Goal: Task Accomplishment & Management: Complete application form

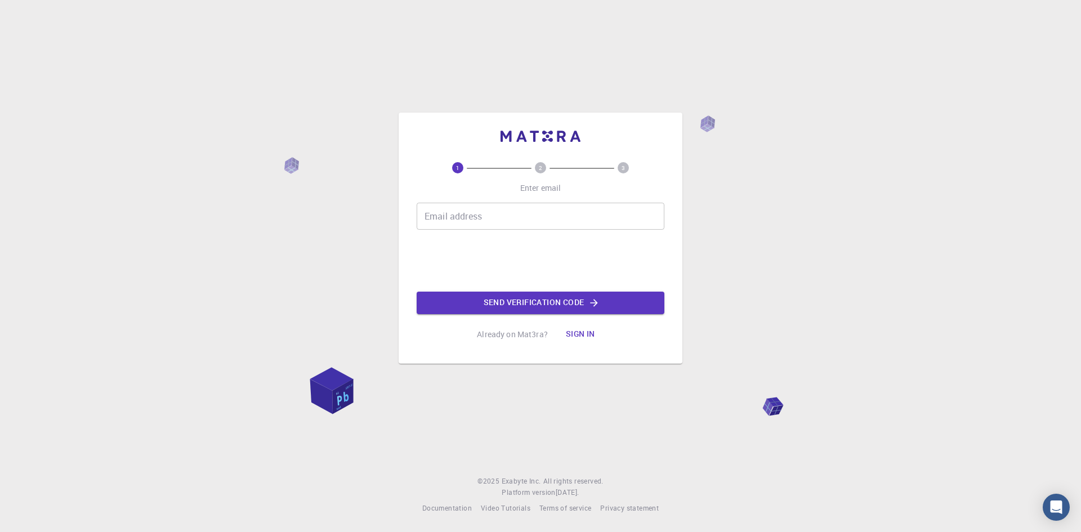
drag, startPoint x: 0, startPoint y: 0, endPoint x: 583, endPoint y: 210, distance: 619.4
click at [583, 210] on input "Email address" at bounding box center [541, 216] width 248 height 27
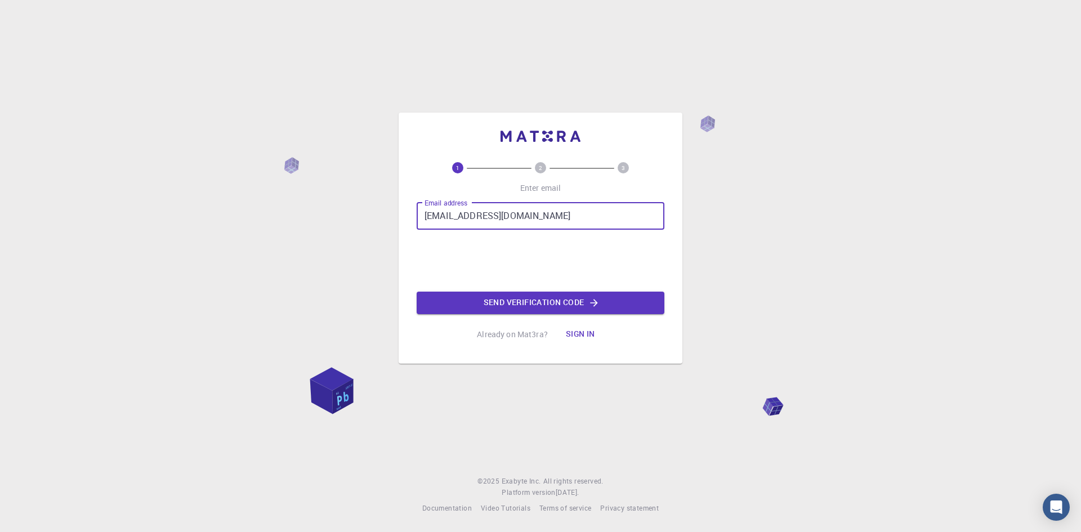
type input "[EMAIL_ADDRESS][DOMAIN_NAME]"
click at [491, 301] on button "Send verification code" at bounding box center [541, 303] width 248 height 23
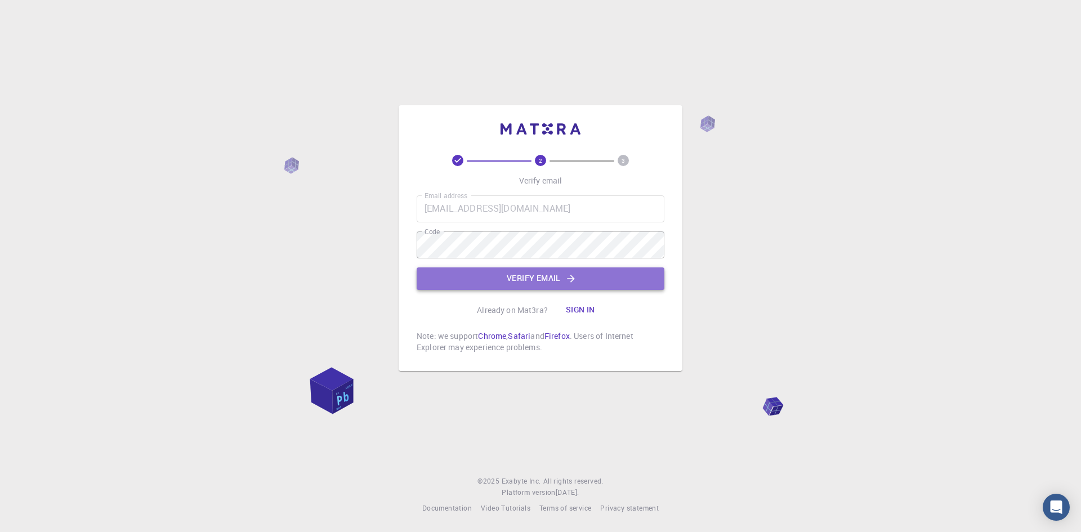
click at [485, 279] on button "Verify email" at bounding box center [541, 279] width 248 height 23
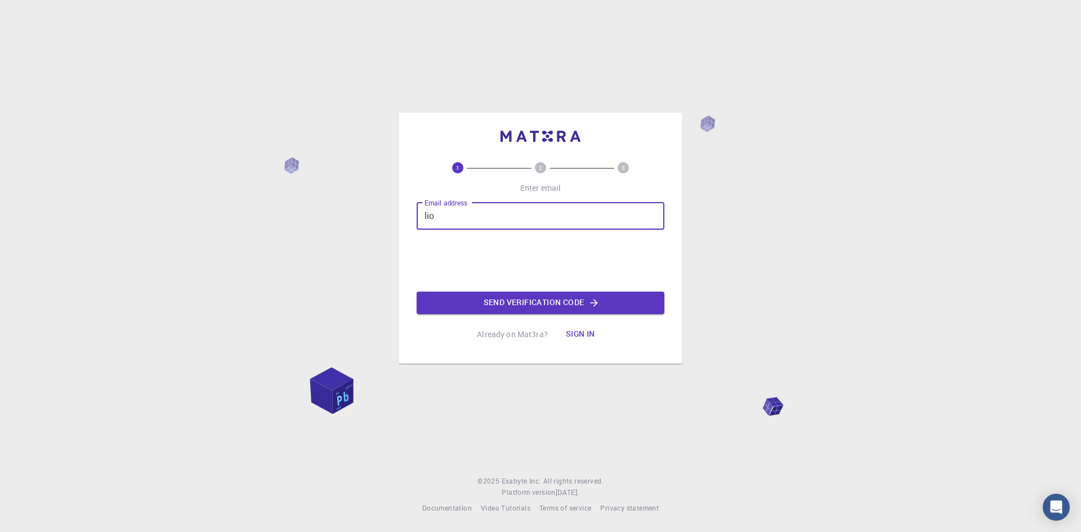
type input "[EMAIL_ADDRESS][DOMAIN_NAME]"
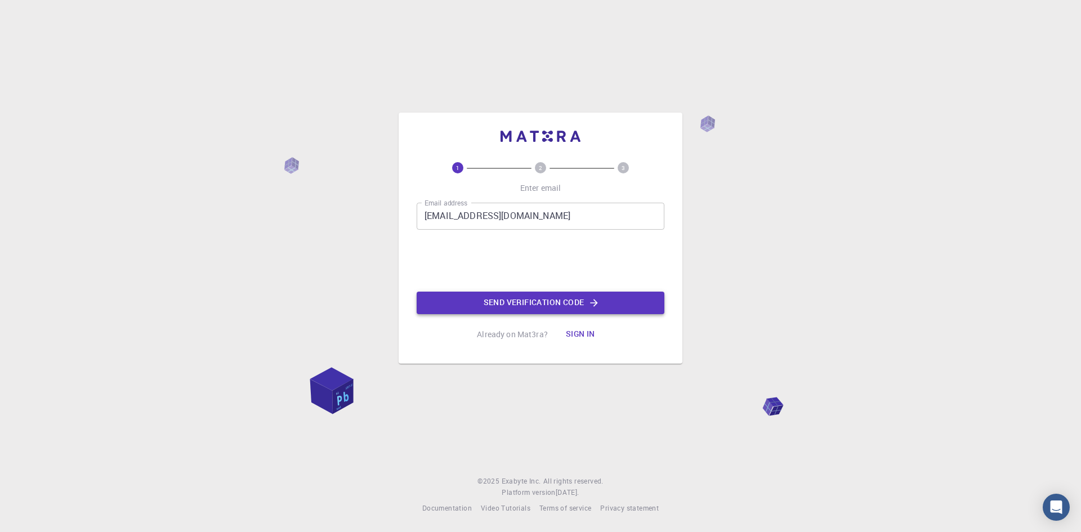
click at [492, 306] on button "Send verification code" at bounding box center [541, 303] width 248 height 23
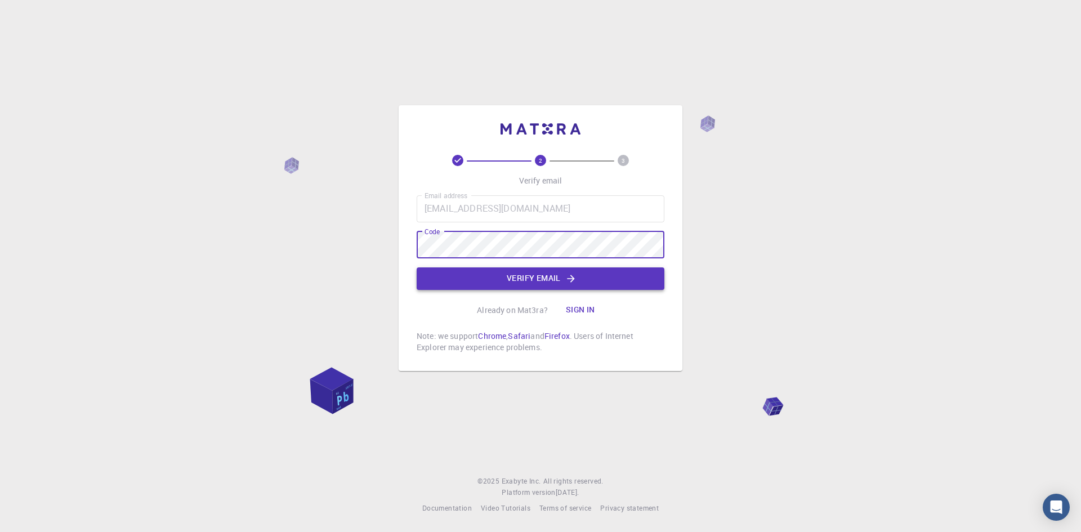
click at [471, 283] on button "Verify email" at bounding box center [541, 279] width 248 height 23
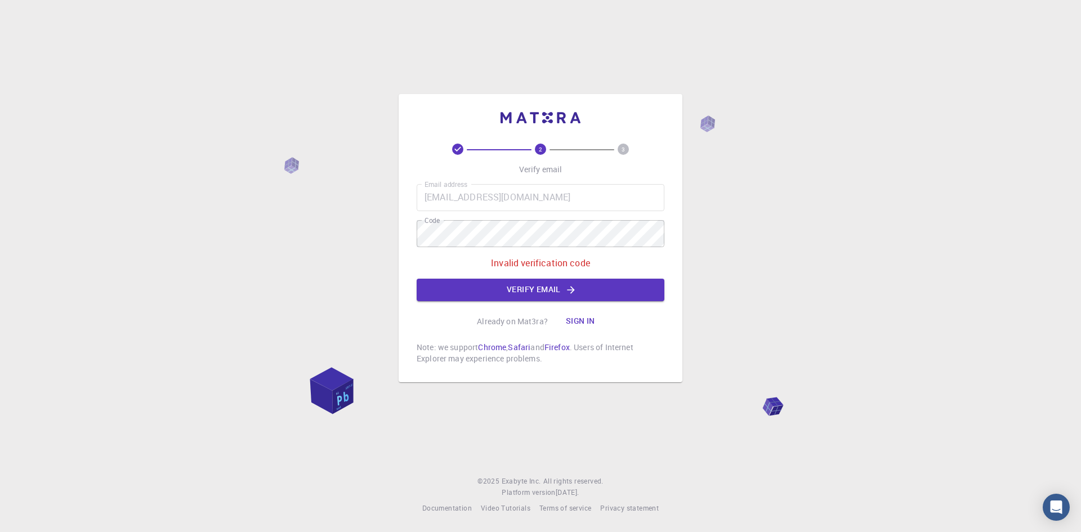
click at [330, 245] on div "2 3 Verify email Email address lion.lavcarobnjak@gmail.com Email address Code C…" at bounding box center [540, 266] width 1081 height 532
click at [485, 292] on button "Verify email" at bounding box center [541, 290] width 248 height 23
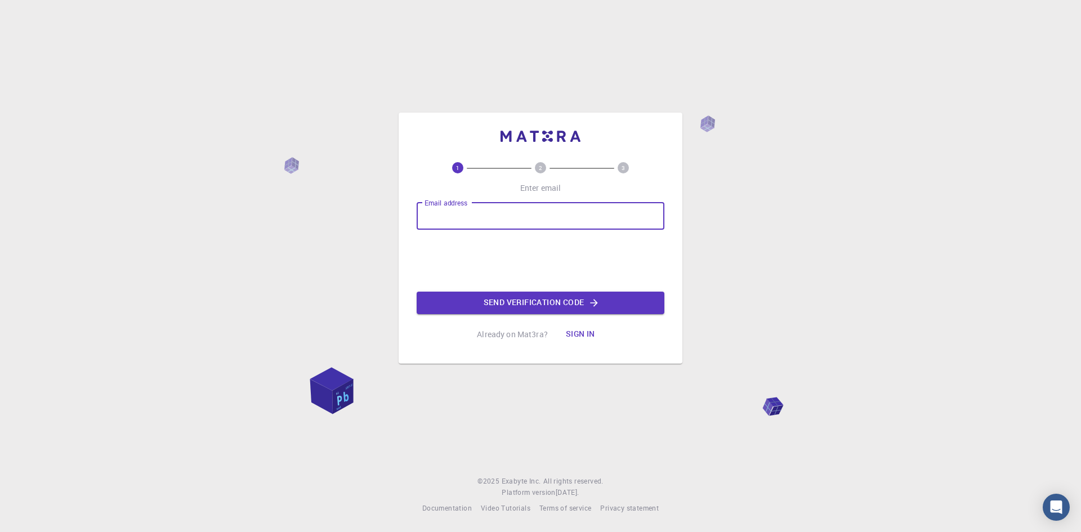
type input "[EMAIL_ADDRESS][DOMAIN_NAME]"
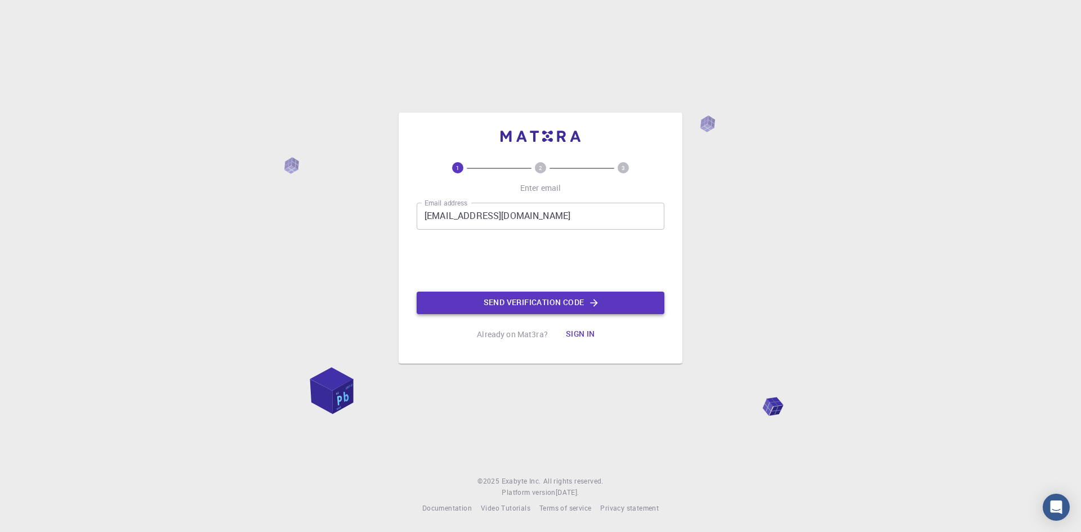
click at [468, 296] on button "Send verification code" at bounding box center [541, 303] width 248 height 23
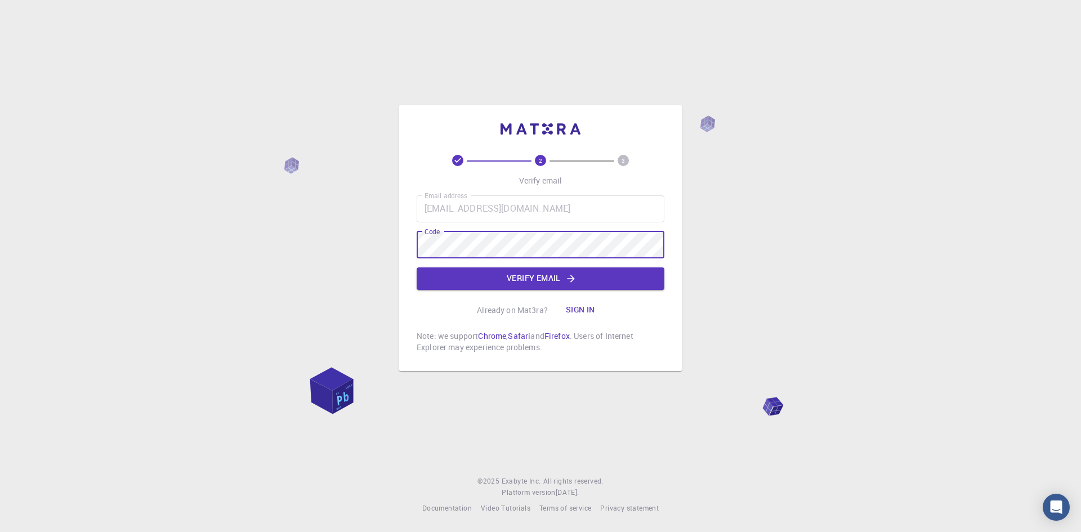
click at [346, 242] on div "2 3 Verify email Email address lion.lavcarobnjak@gmail.com Email address Code C…" at bounding box center [540, 266] width 1081 height 532
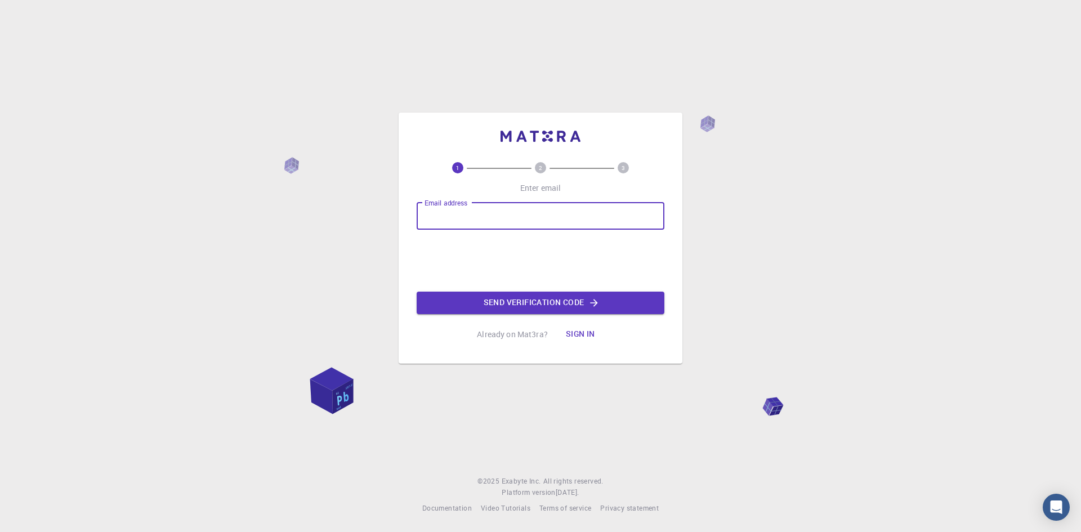
type input "lion.lavcarobnjak@gmail.com"
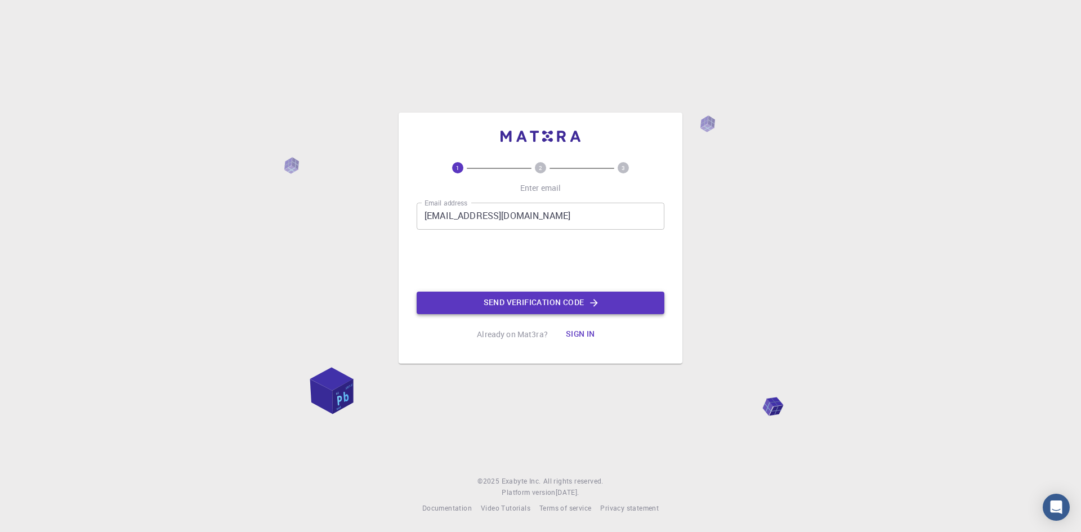
click at [475, 299] on button "Send verification code" at bounding box center [541, 303] width 248 height 23
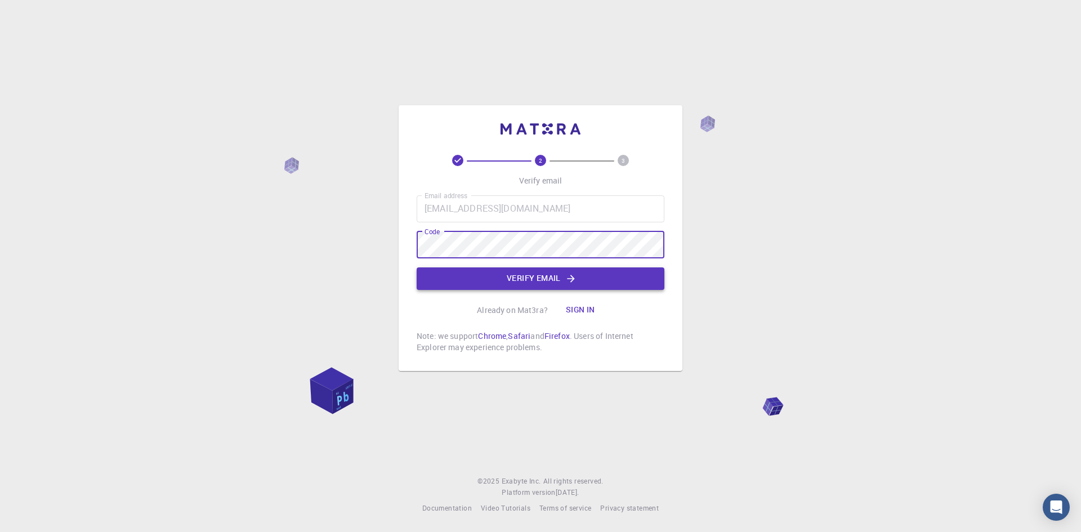
click at [487, 278] on button "Verify email" at bounding box center [541, 279] width 248 height 23
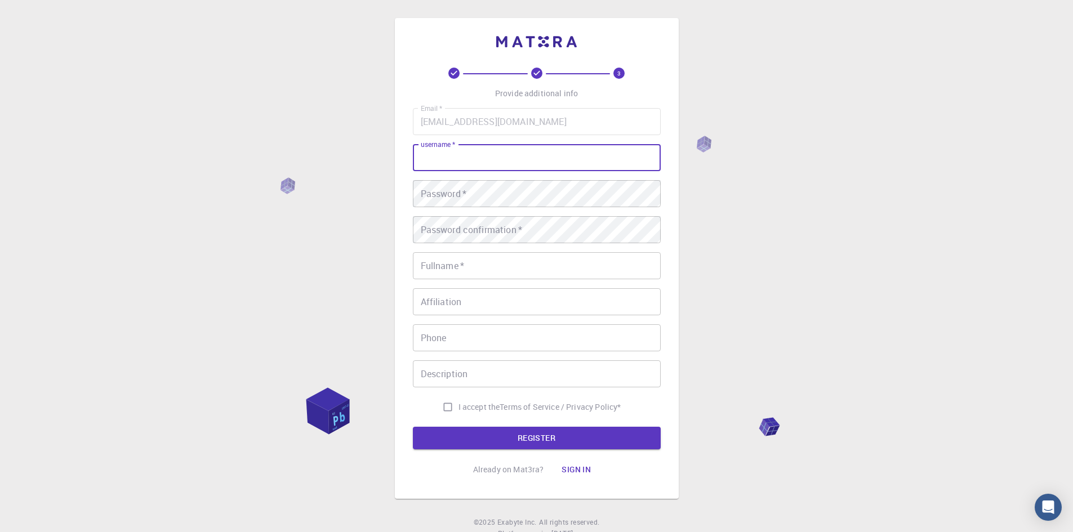
click at [473, 154] on input "username   *" at bounding box center [537, 157] width 248 height 27
type input "leon"
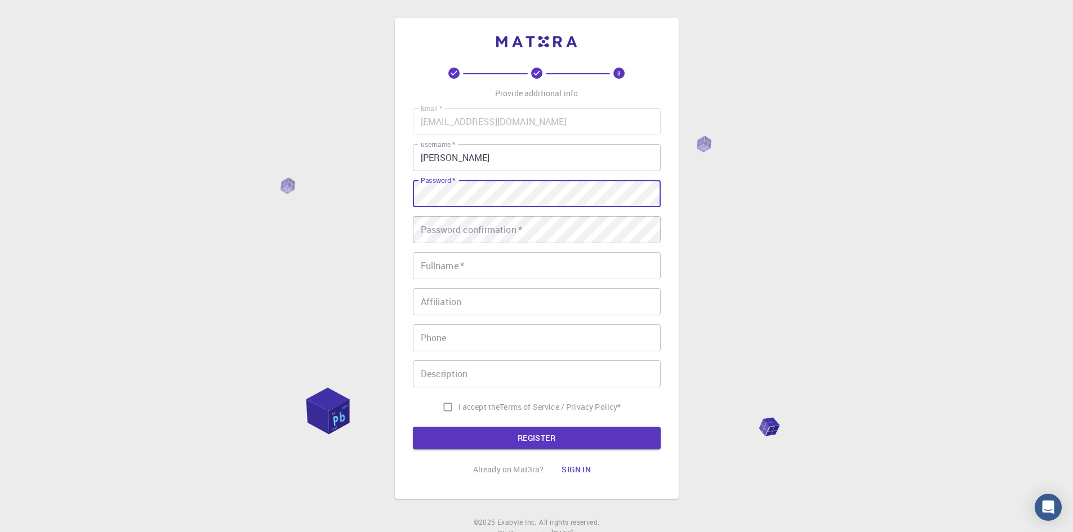
click at [304, 210] on div "3 Provide additional info Email   * lion.lavcarobnjak@gmail.com Email   * usern…" at bounding box center [536, 286] width 1073 height 573
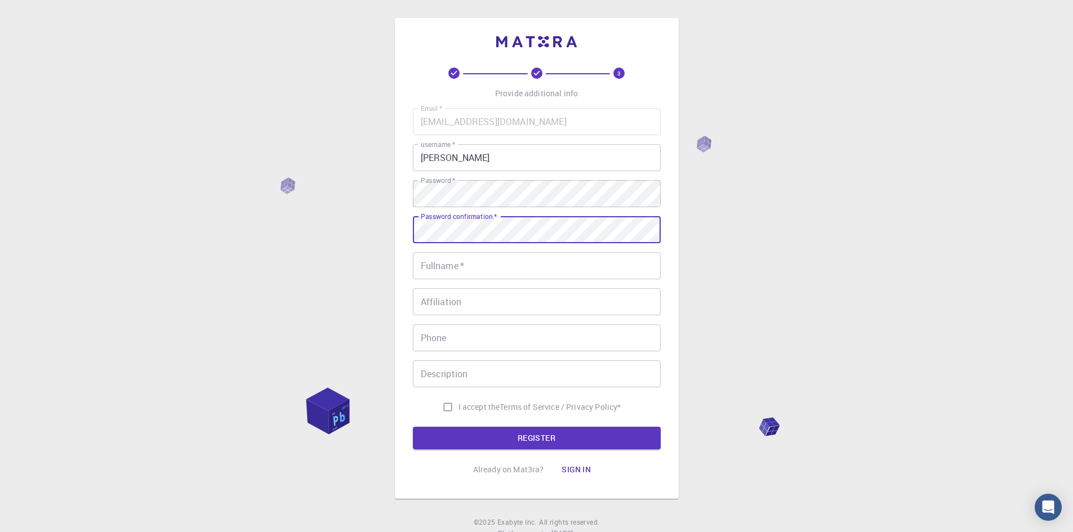
click at [497, 265] on input "Fullname   *" at bounding box center [537, 265] width 248 height 27
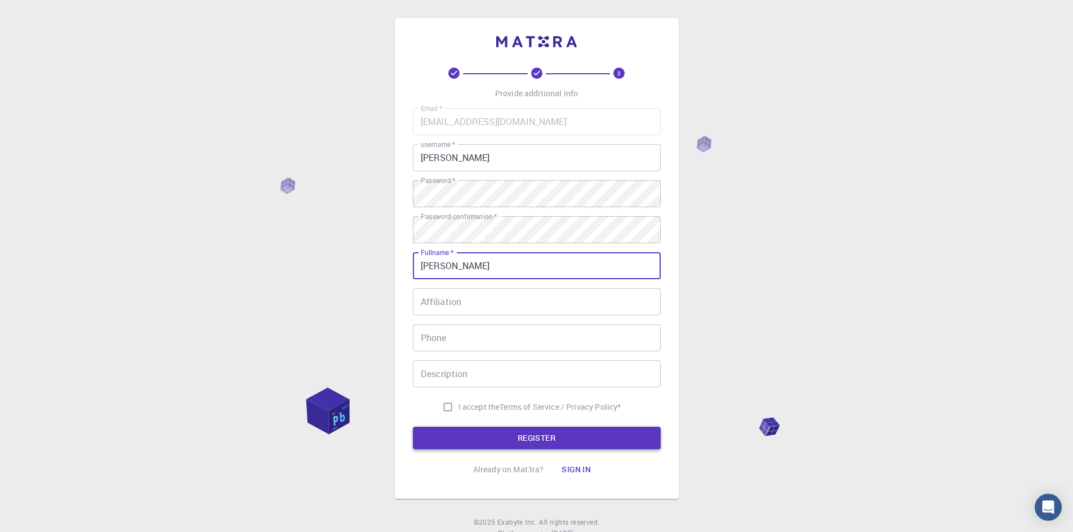
type input "[PERSON_NAME]"
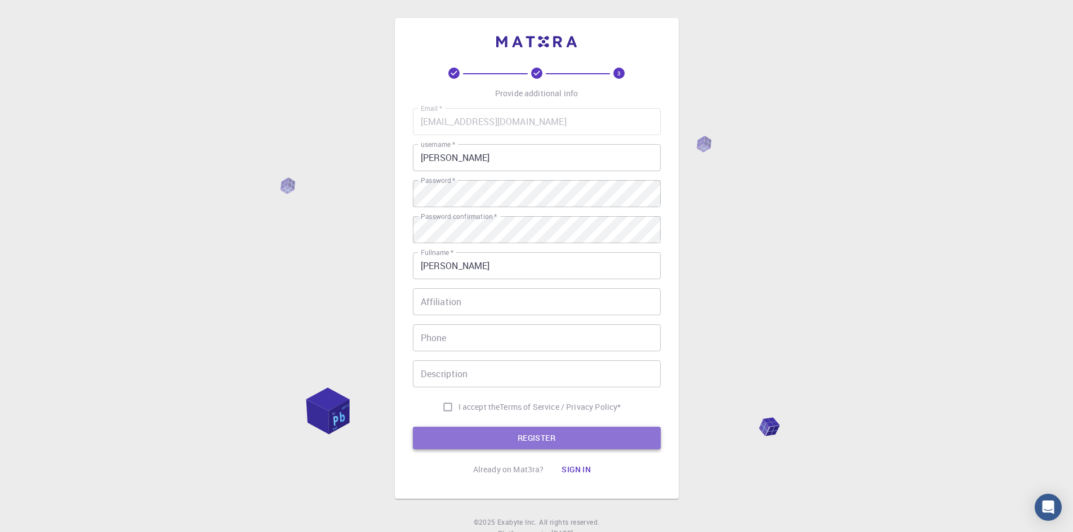
click at [475, 427] on button "REGISTER" at bounding box center [537, 438] width 248 height 23
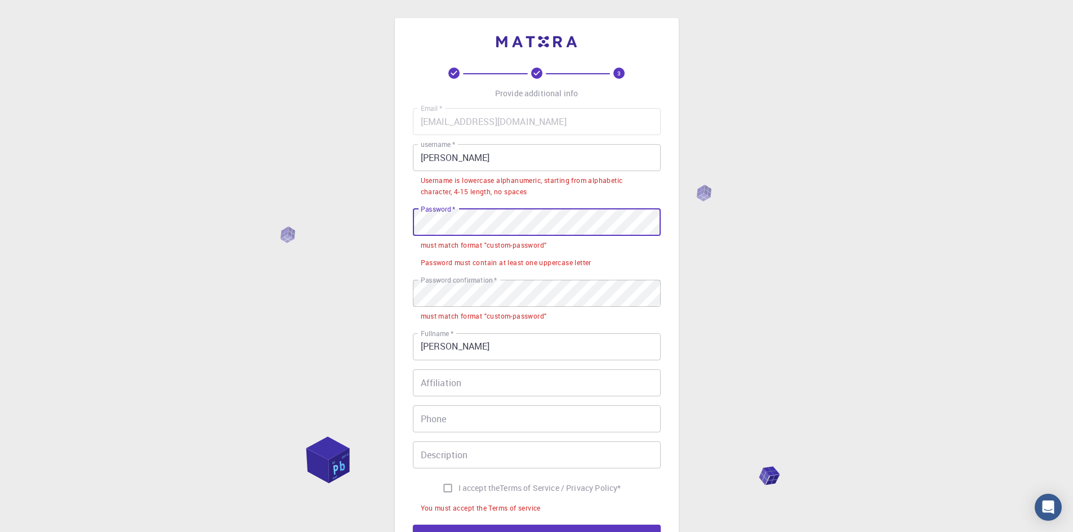
click at [347, 222] on div "3 Provide additional info Email   * lion.lavcarobnjak@gmail.com Email   * usern…" at bounding box center [536, 335] width 1073 height 671
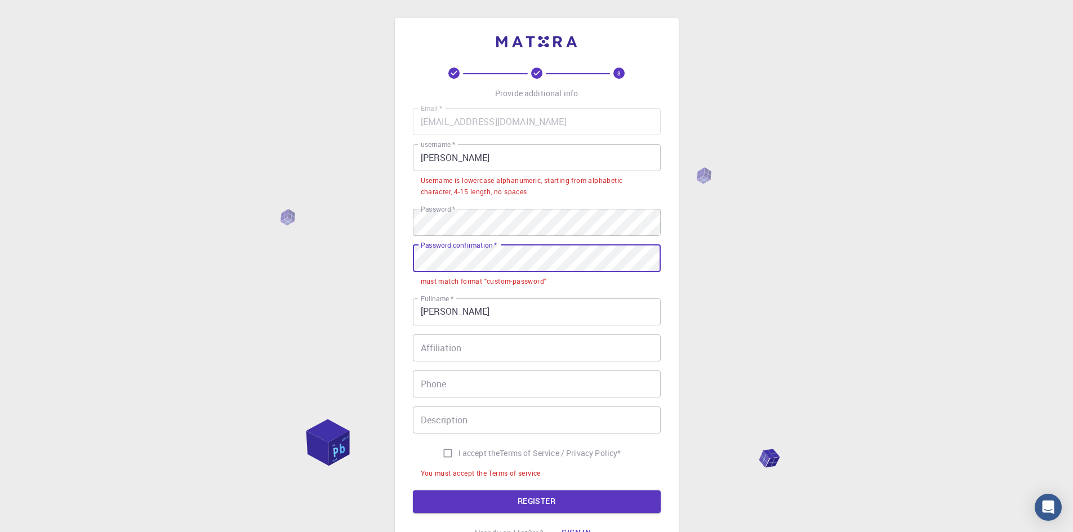
click at [256, 269] on div "3 Provide additional info Email   * lion.lavcarobnjak@gmail.com Email   * usern…" at bounding box center [536, 318] width 1073 height 636
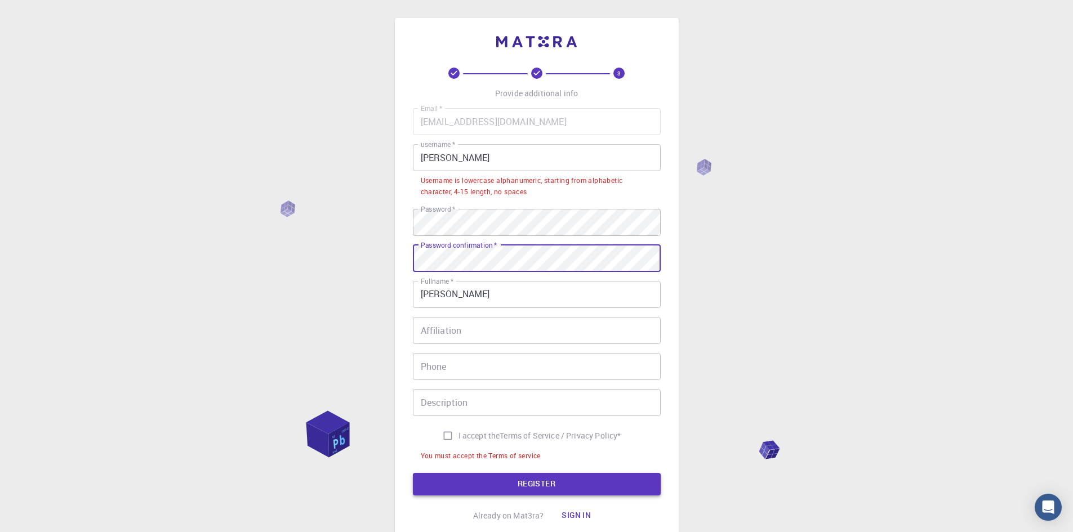
click at [476, 479] on button "REGISTER" at bounding box center [537, 484] width 248 height 23
click at [437, 438] on input "I accept the Terms of Service / Privacy Policy *" at bounding box center [447, 435] width 21 height 21
checkbox input "true"
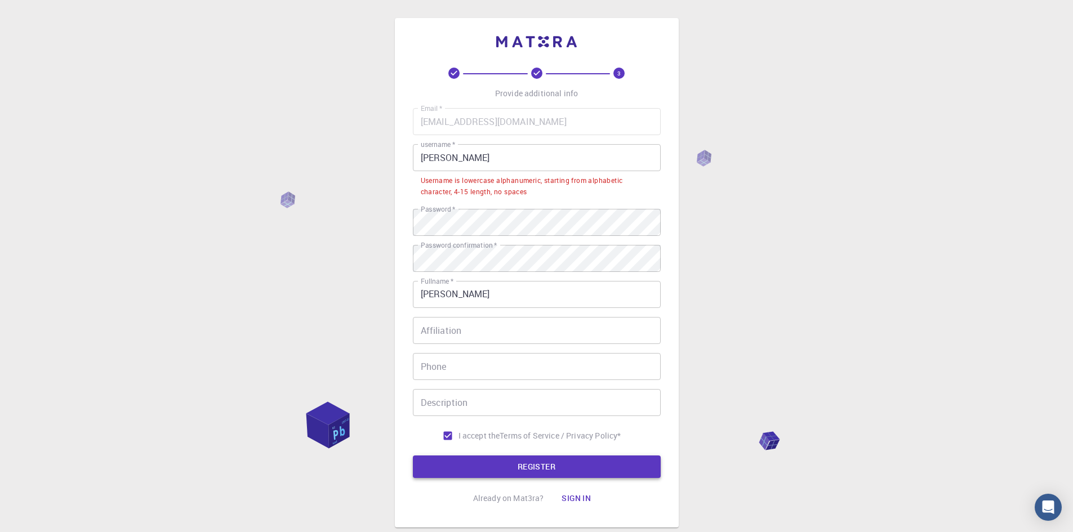
click at [448, 469] on button "REGISTER" at bounding box center [537, 467] width 248 height 23
click at [466, 164] on input "leon" at bounding box center [537, 157] width 248 height 27
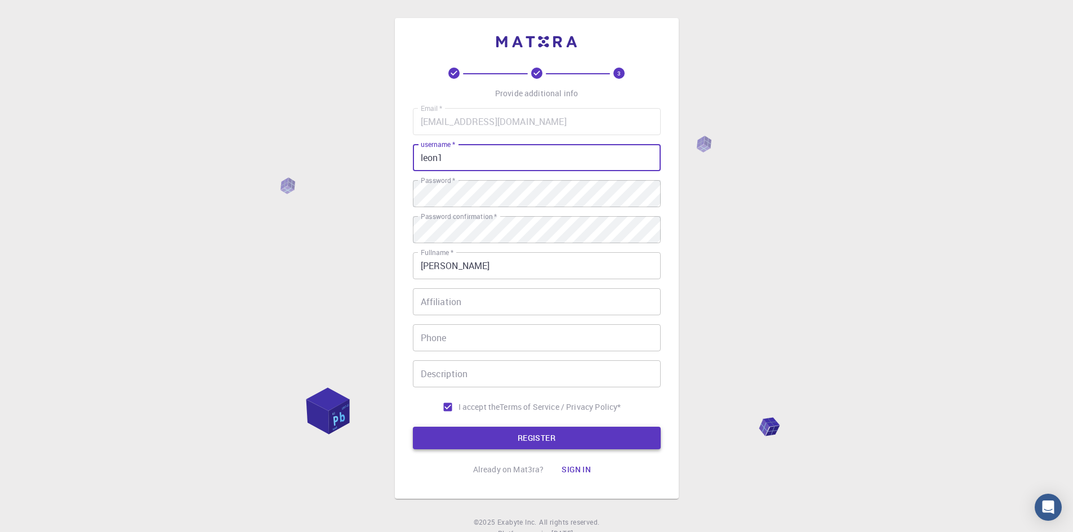
type input "leon1"
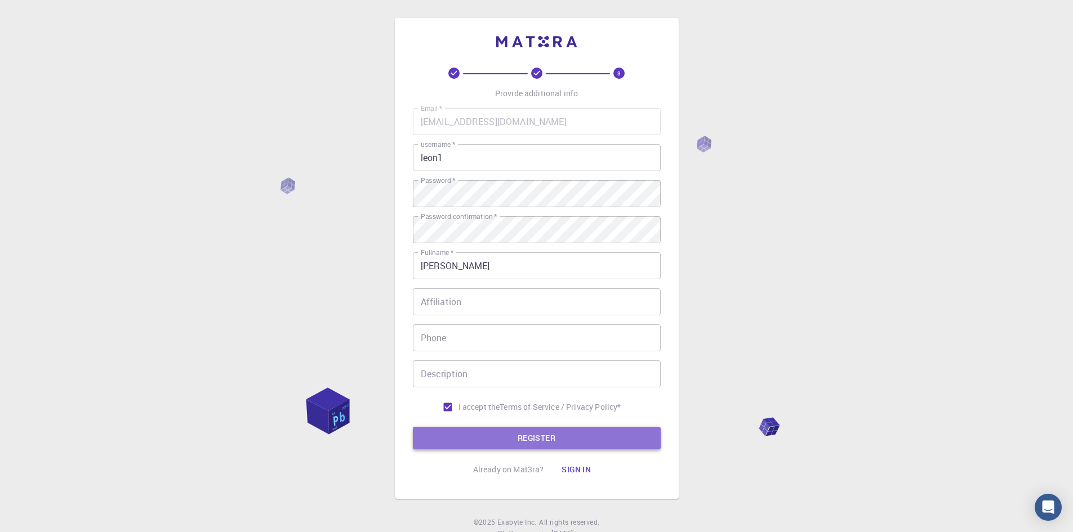
click at [462, 447] on button "REGISTER" at bounding box center [537, 438] width 248 height 23
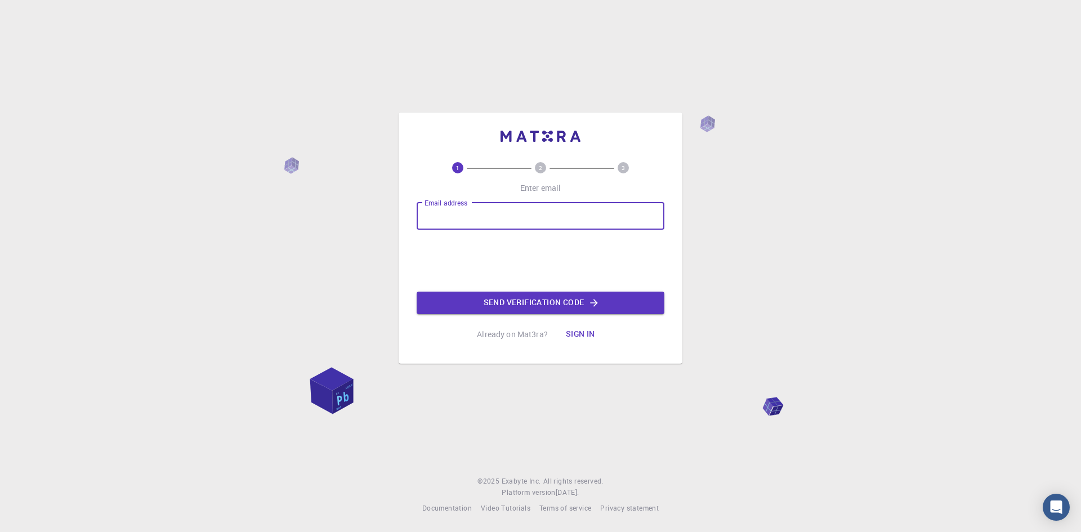
type input "lion.lavcarobnjak@gmail.com"
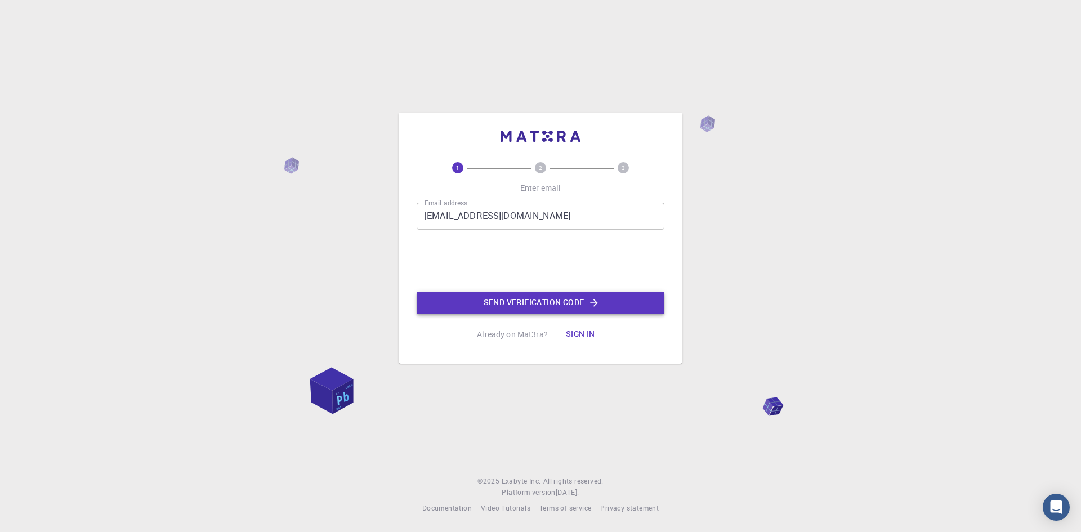
click at [485, 301] on button "Send verification code" at bounding box center [541, 303] width 248 height 23
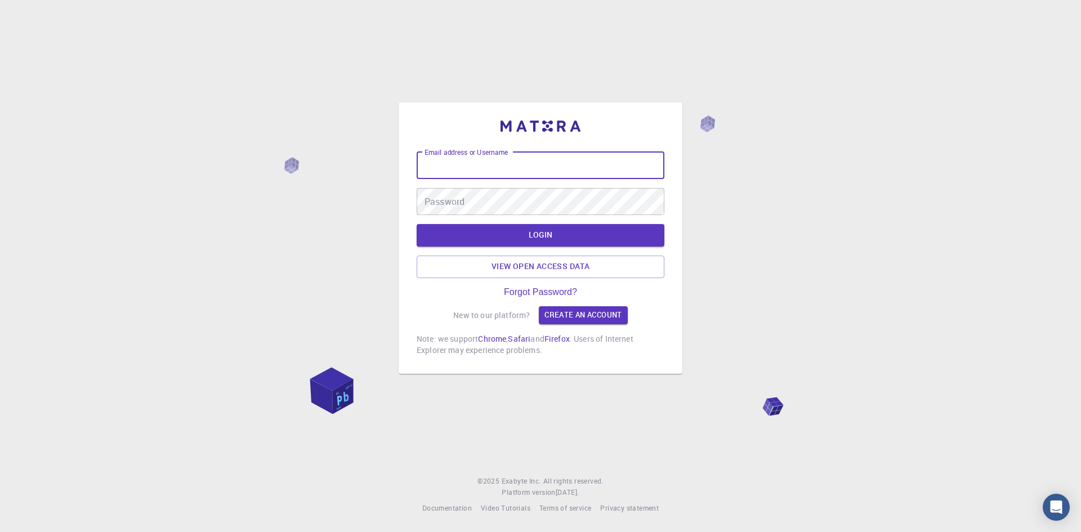
click at [505, 164] on input "Email address or Username" at bounding box center [541, 165] width 248 height 27
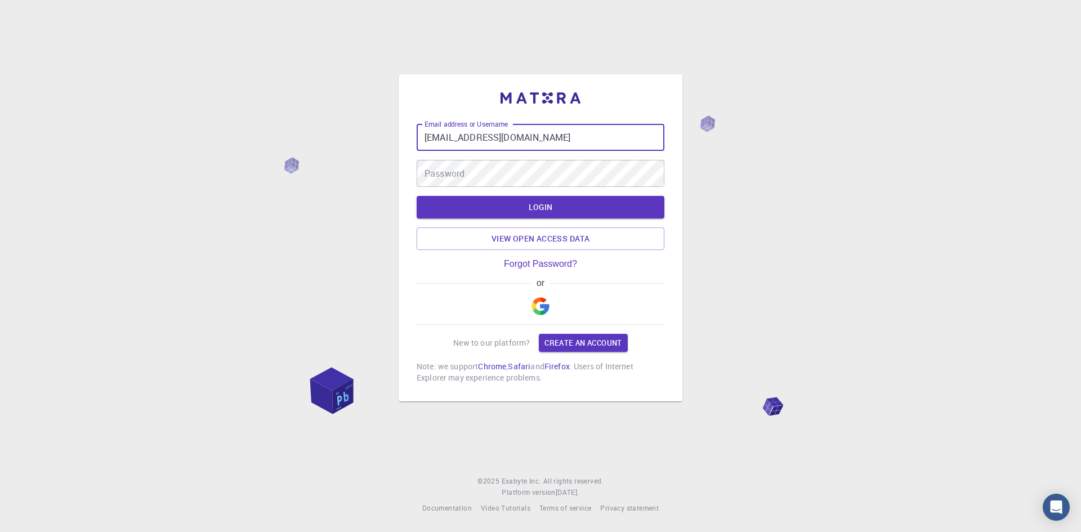
type input "[EMAIL_ADDRESS][DOMAIN_NAME]"
click at [526, 200] on button "LOGIN" at bounding box center [541, 207] width 248 height 23
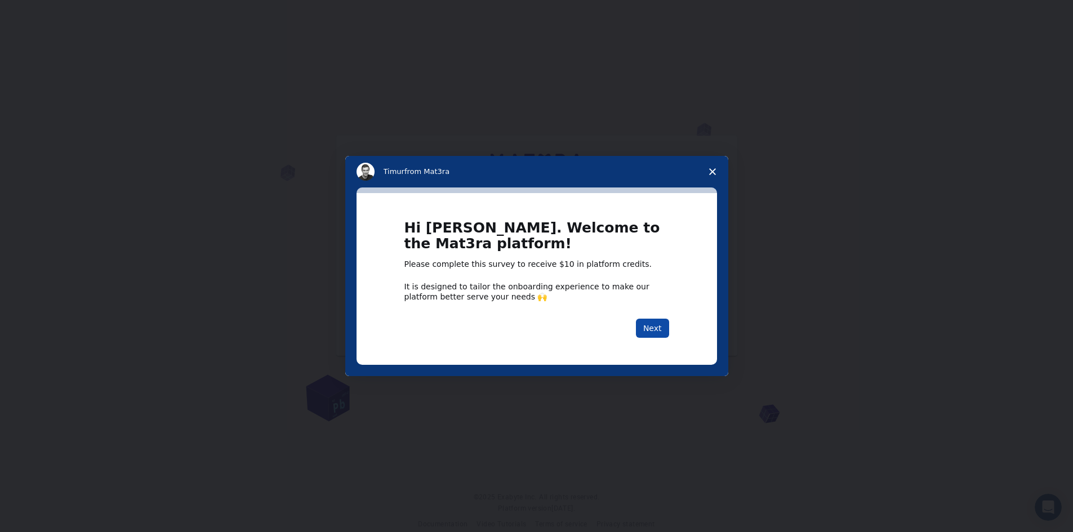
click at [652, 327] on button "Next" at bounding box center [652, 328] width 33 height 19
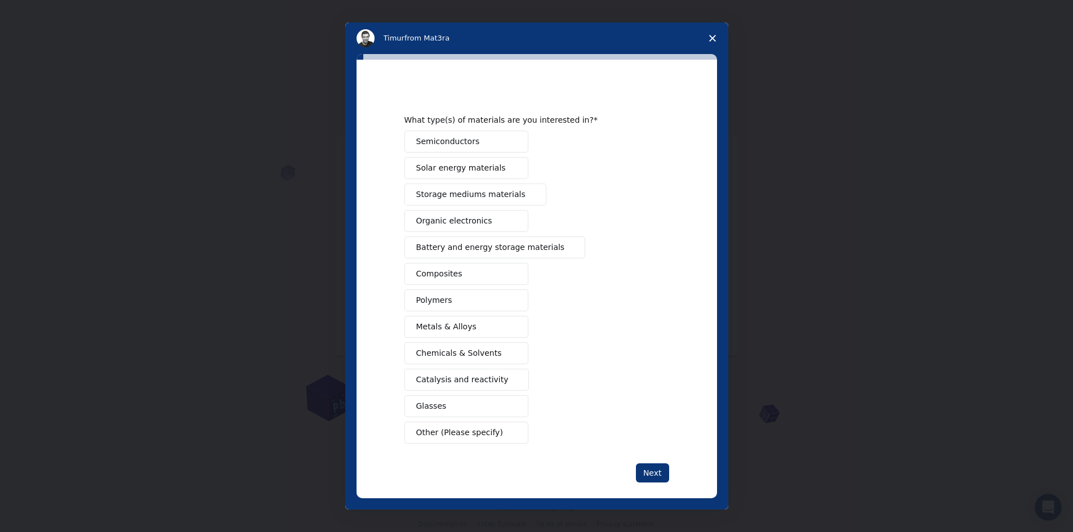
click at [714, 42] on span "Close survey" at bounding box center [713, 39] width 32 height 32
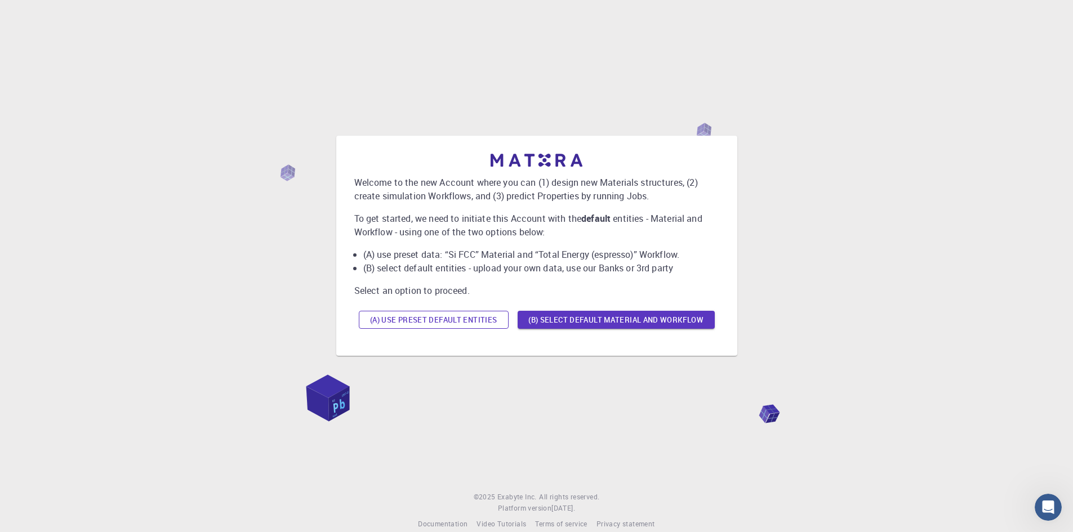
click at [471, 323] on button "(A) Use preset default entities" at bounding box center [434, 320] width 150 height 18
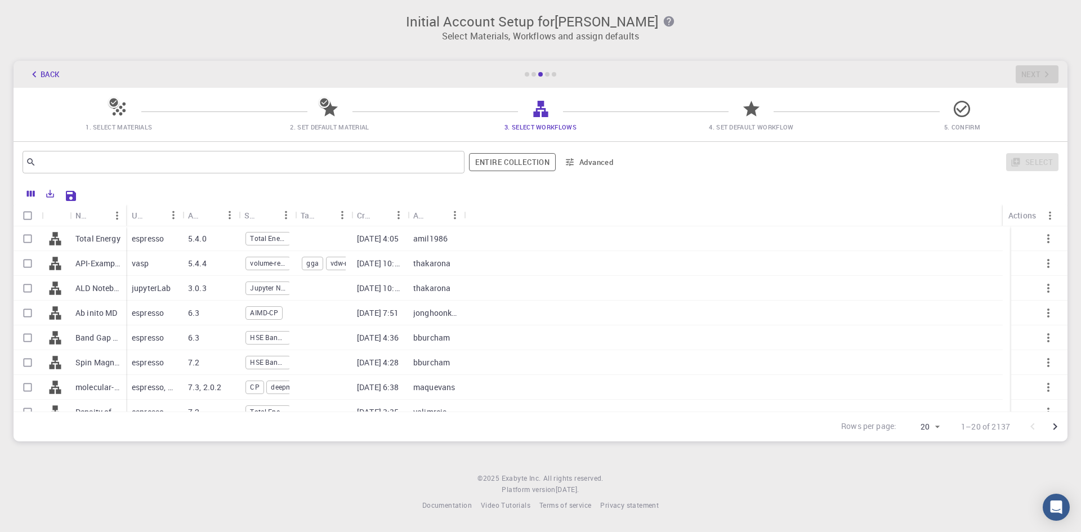
click at [98, 127] on span "1. Select Materials" at bounding box center [119, 127] width 66 height 8
drag, startPoint x: 119, startPoint y: 115, endPoint x: 136, endPoint y: 113, distance: 17.0
click at [119, 114] on icon at bounding box center [119, 109] width 20 height 20
click at [548, 72] on div at bounding box center [547, 74] width 5 height 5
click at [1040, 73] on div "Back Next" at bounding box center [541, 74] width 1054 height 27
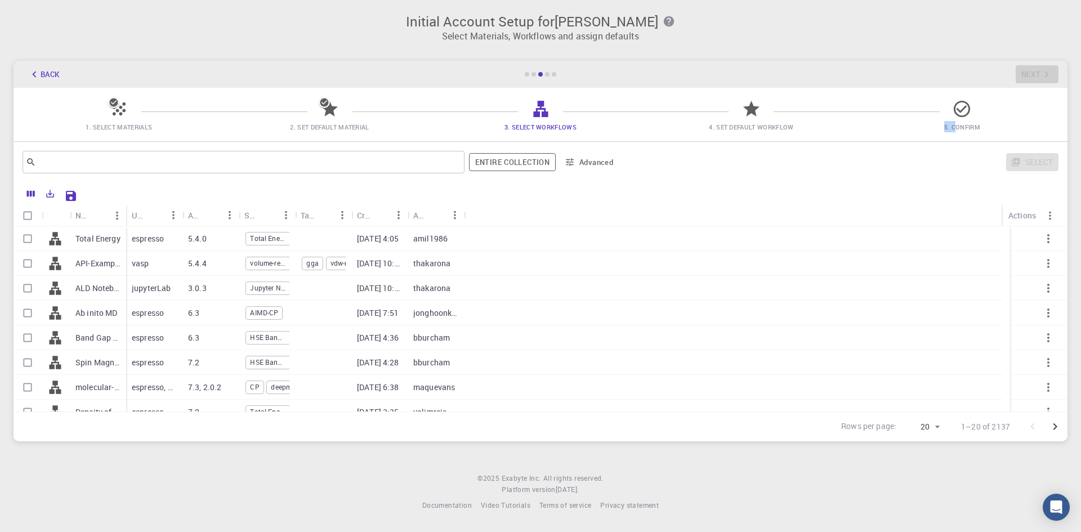
drag, startPoint x: 959, startPoint y: 121, endPoint x: 720, endPoint y: 151, distance: 240.2
click at [953, 122] on span "5. Confirm" at bounding box center [963, 119] width 202 height 26
click at [299, 211] on div "Subworkflows" at bounding box center [296, 215] width 11 height 22
click at [274, 237] on span "Total Energy" at bounding box center [267, 239] width 43 height 10
checkbox input "true"
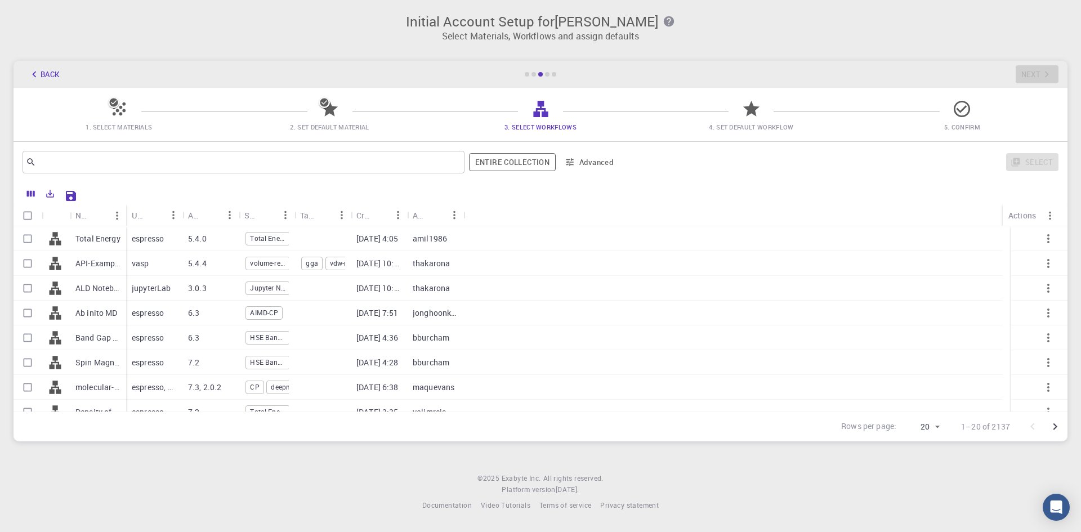
checkbox input "true"
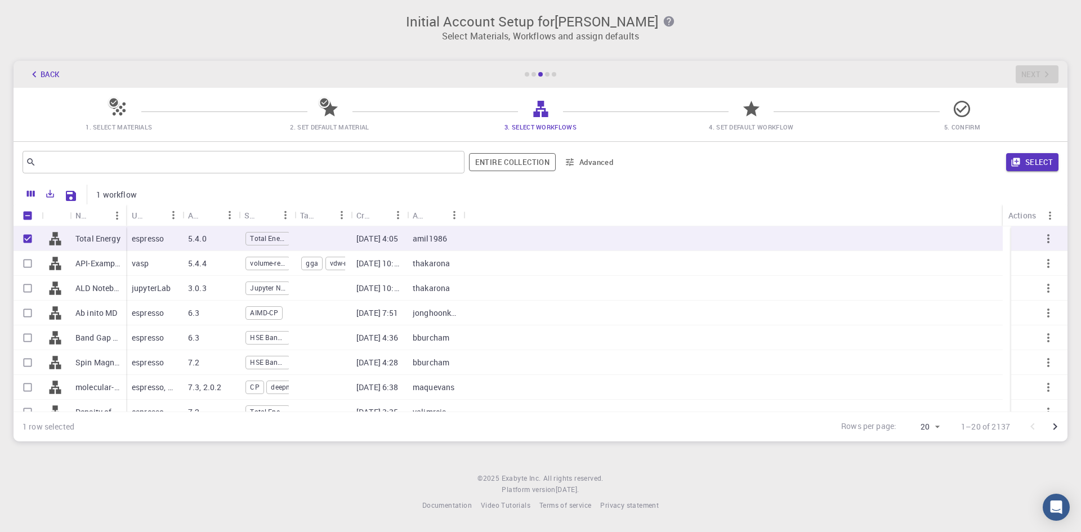
click at [274, 237] on span "Total Energy" at bounding box center [267, 239] width 43 height 10
checkbox input "false"
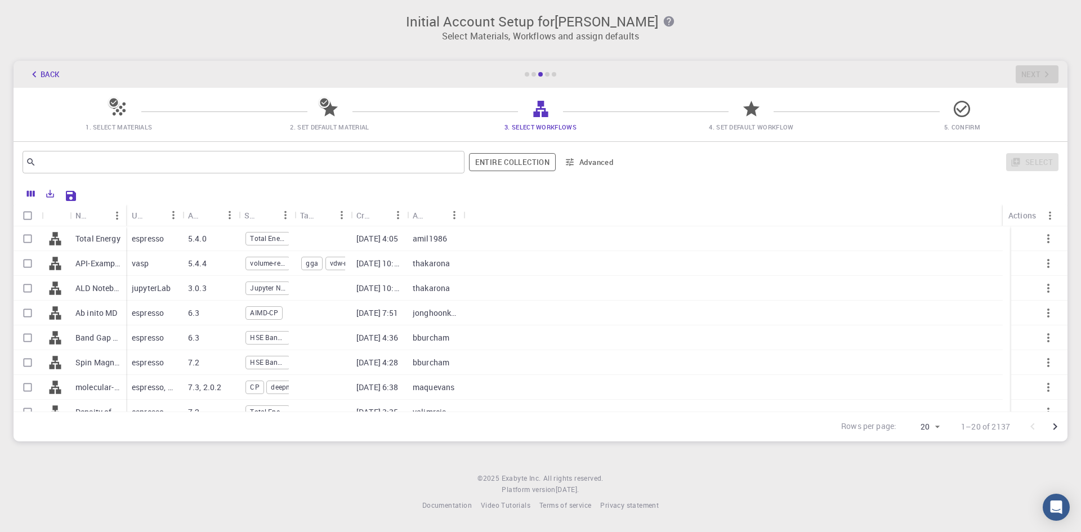
click at [274, 237] on span "Total Energy" at bounding box center [267, 239] width 43 height 10
checkbox input "true"
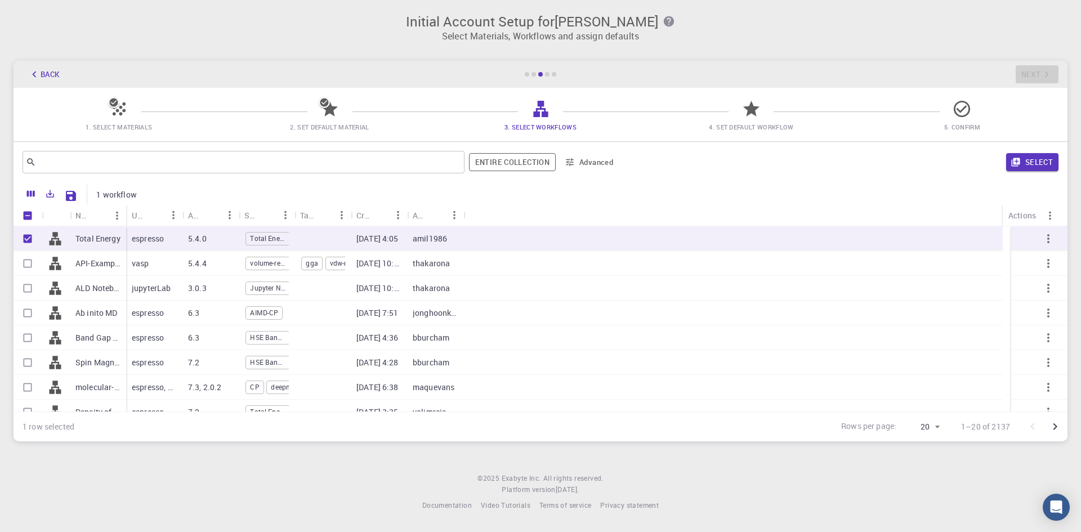
click at [866, 254] on div at bounding box center [734, 263] width 540 height 25
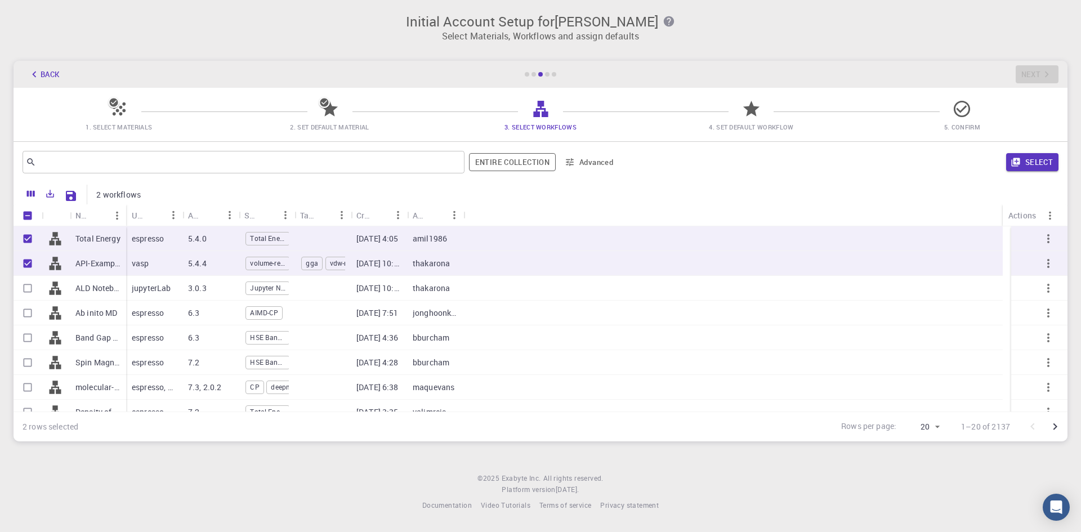
click at [757, 193] on div at bounding box center [593, 195] width 890 height 20
click at [746, 180] on div "​ Entire collection Advanced Select" at bounding box center [541, 162] width 1054 height 41
click at [265, 265] on div "volume-relaxation" at bounding box center [268, 264] width 44 height 14
checkbox input "false"
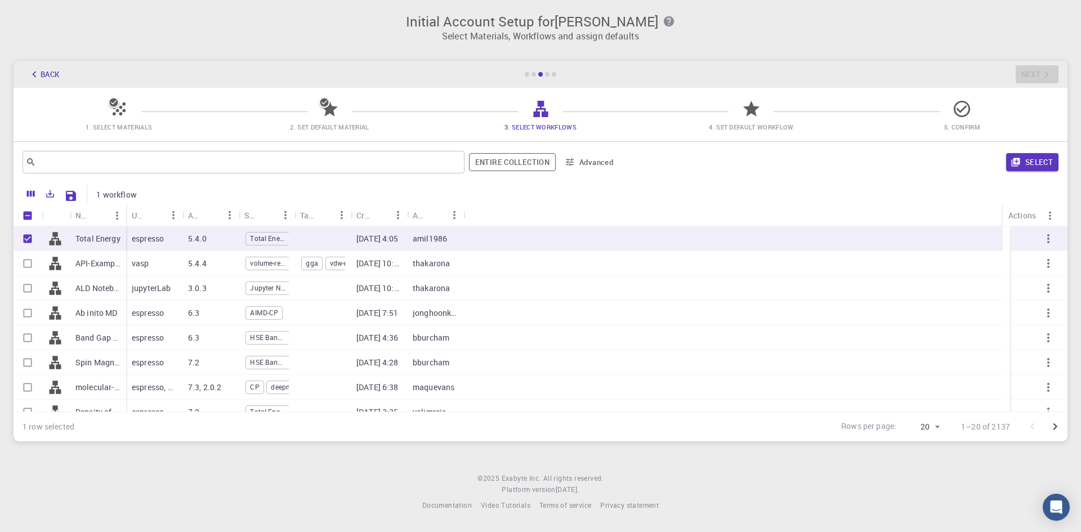
click at [355, 227] on div "[DATE] 4:05" at bounding box center [379, 238] width 56 height 25
checkbox input "false"
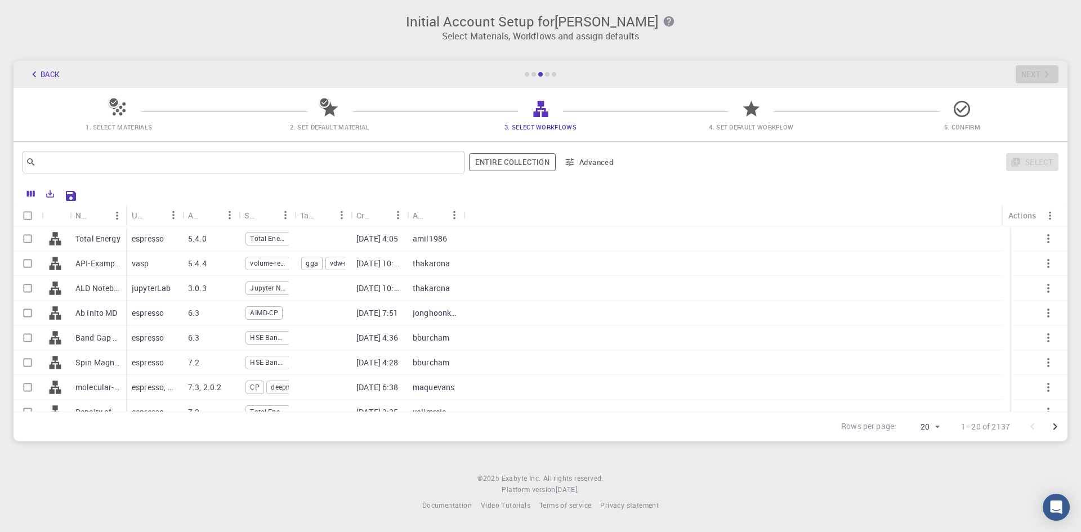
click at [562, 238] on div at bounding box center [734, 238] width 540 height 25
checkbox input "true"
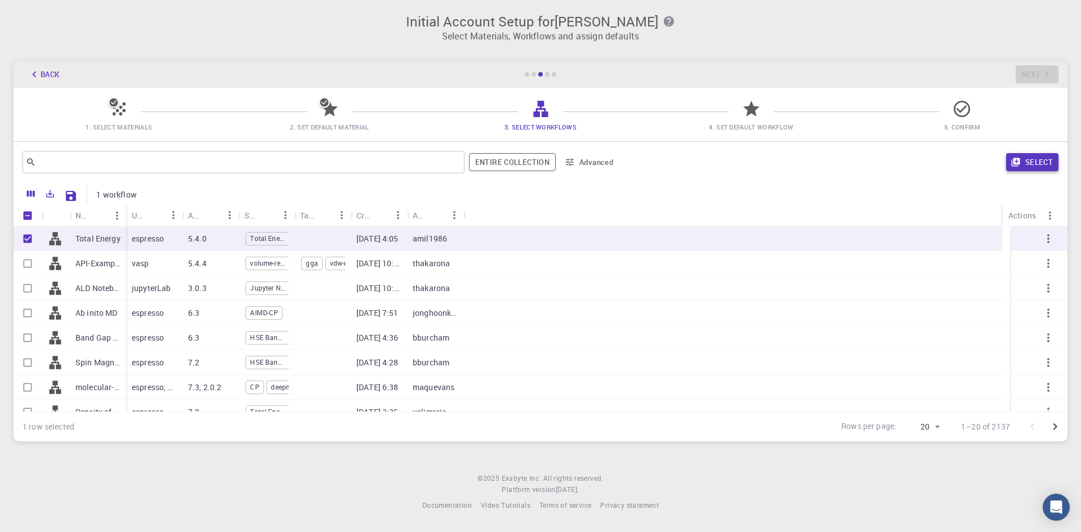
click at [1036, 163] on button "Select" at bounding box center [1032, 162] width 52 height 18
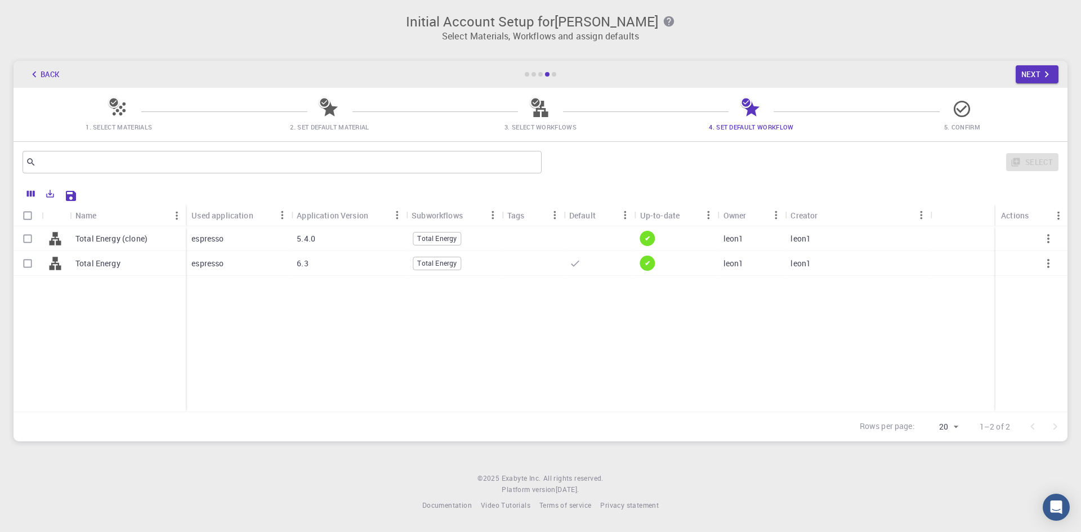
click at [547, 228] on div at bounding box center [533, 238] width 62 height 25
checkbox input "true"
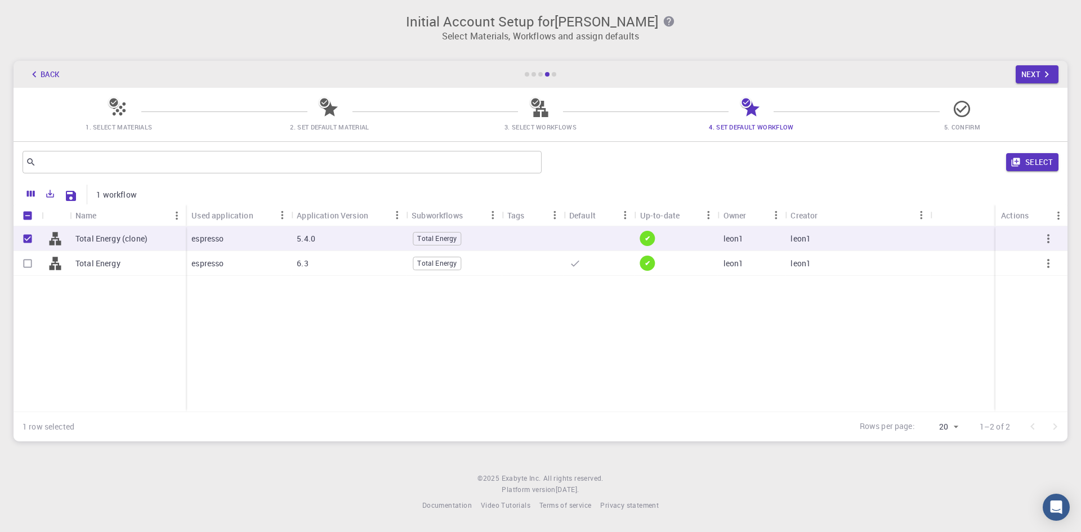
click at [1028, 150] on div "Select" at bounding box center [802, 162] width 513 height 27
click at [1028, 156] on button "Select" at bounding box center [1032, 162] width 52 height 18
